Goal: Task Accomplishment & Management: Manage account settings

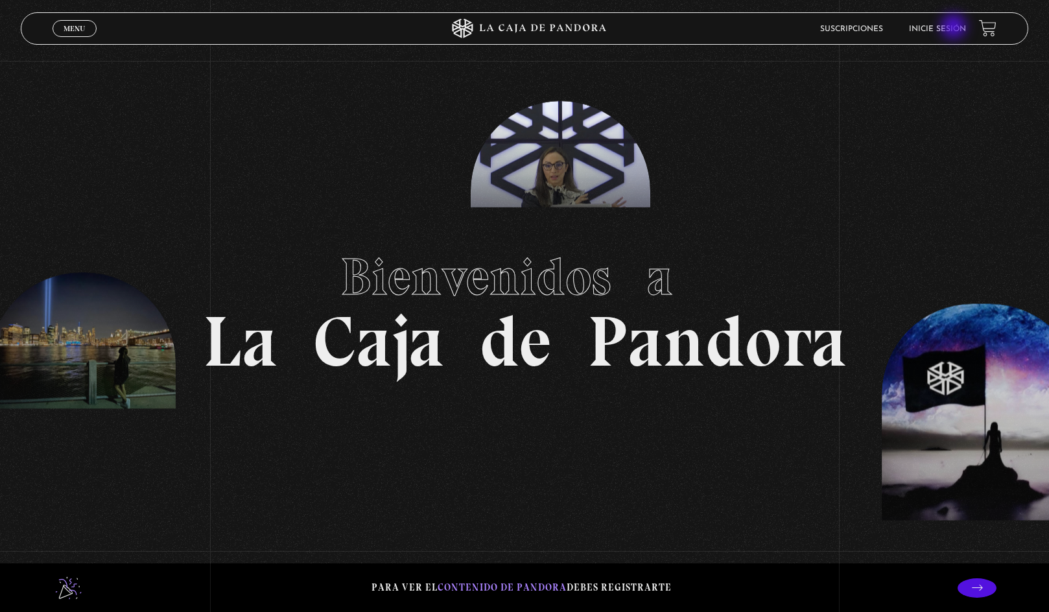
click at [957, 25] on link "Inicie sesión" at bounding box center [937, 29] width 57 height 8
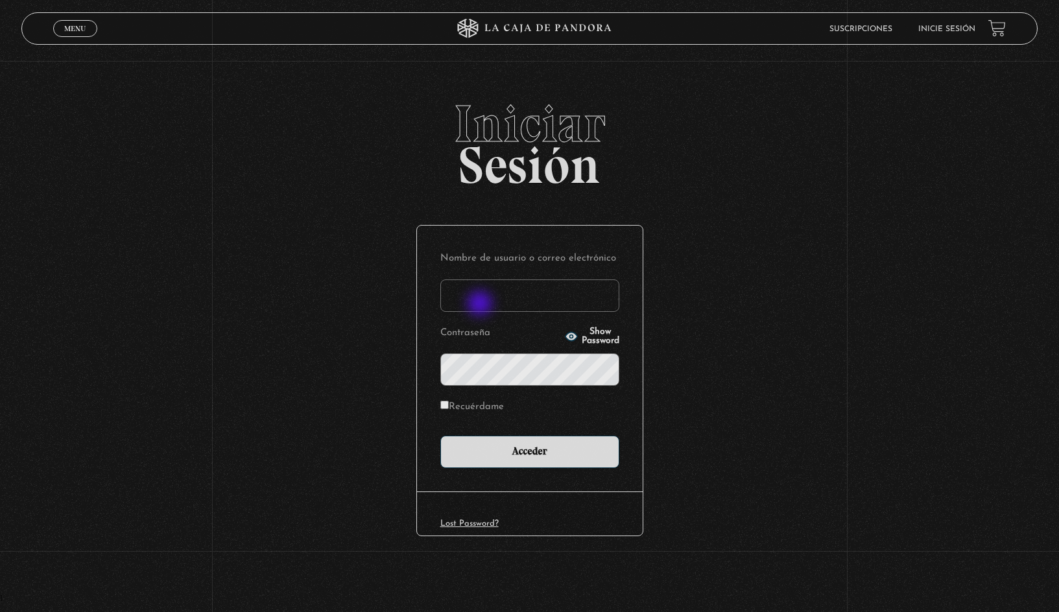
click at [481, 305] on input "Nombre de usuario o correo electrónico" at bounding box center [529, 296] width 179 height 32
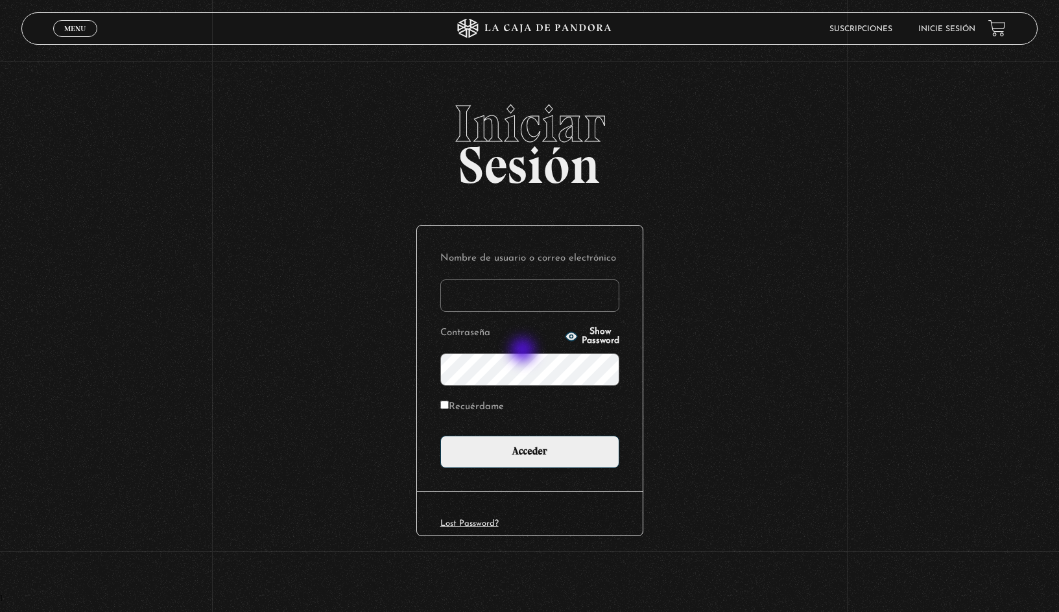
type input "marilynalvarez09@hotmail.com"
click at [583, 331] on span "Show Password" at bounding box center [601, 337] width 38 height 18
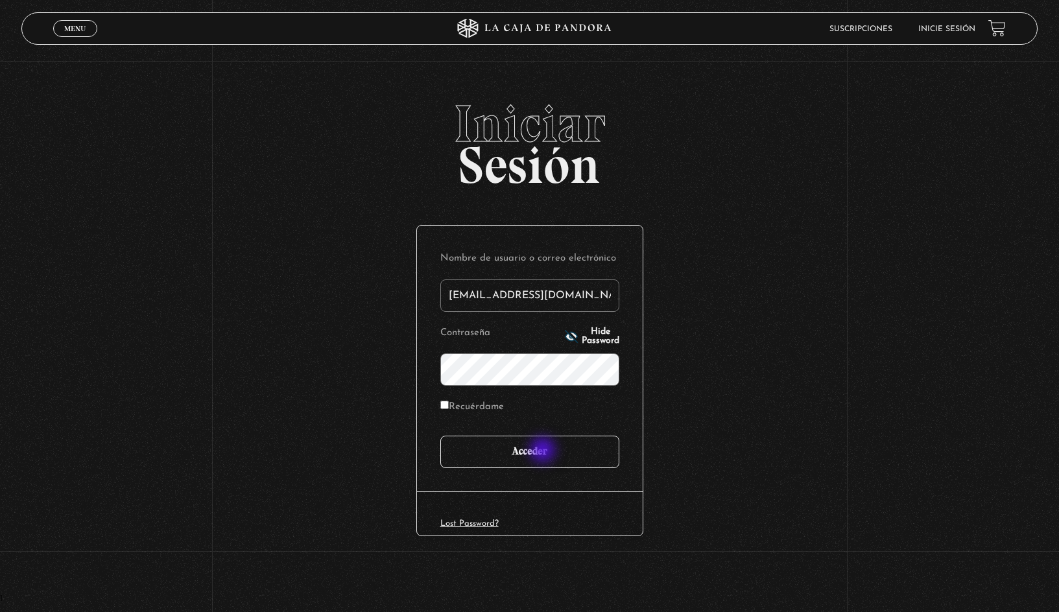
click at [544, 451] on input "Acceder" at bounding box center [529, 452] width 179 height 32
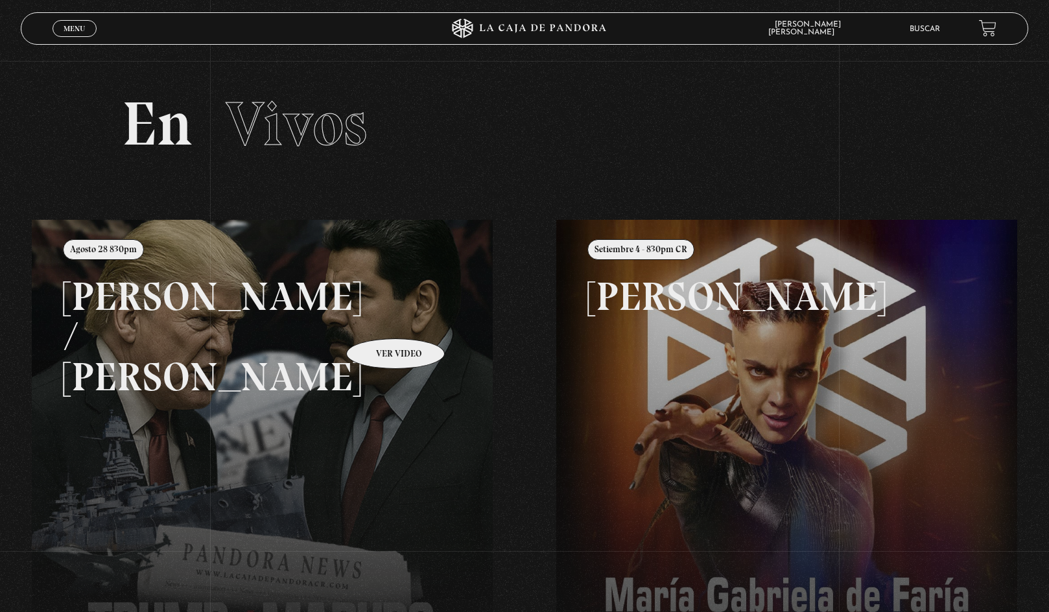
click at [363, 359] on link at bounding box center [556, 526] width 1049 height 612
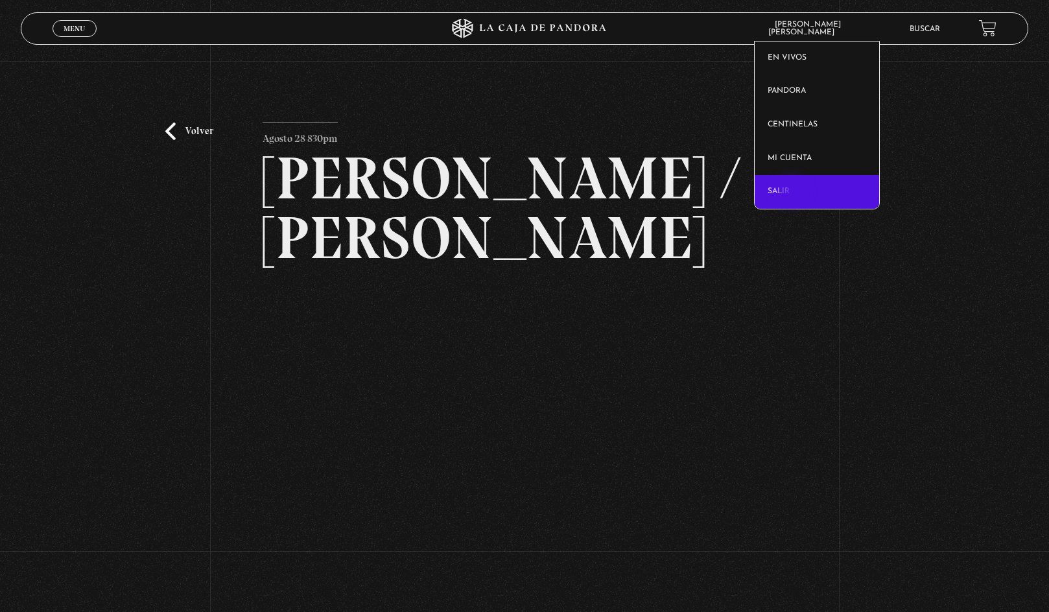
click at [793, 193] on link "Salir" at bounding box center [817, 192] width 125 height 34
